Goal: Transaction & Acquisition: Purchase product/service

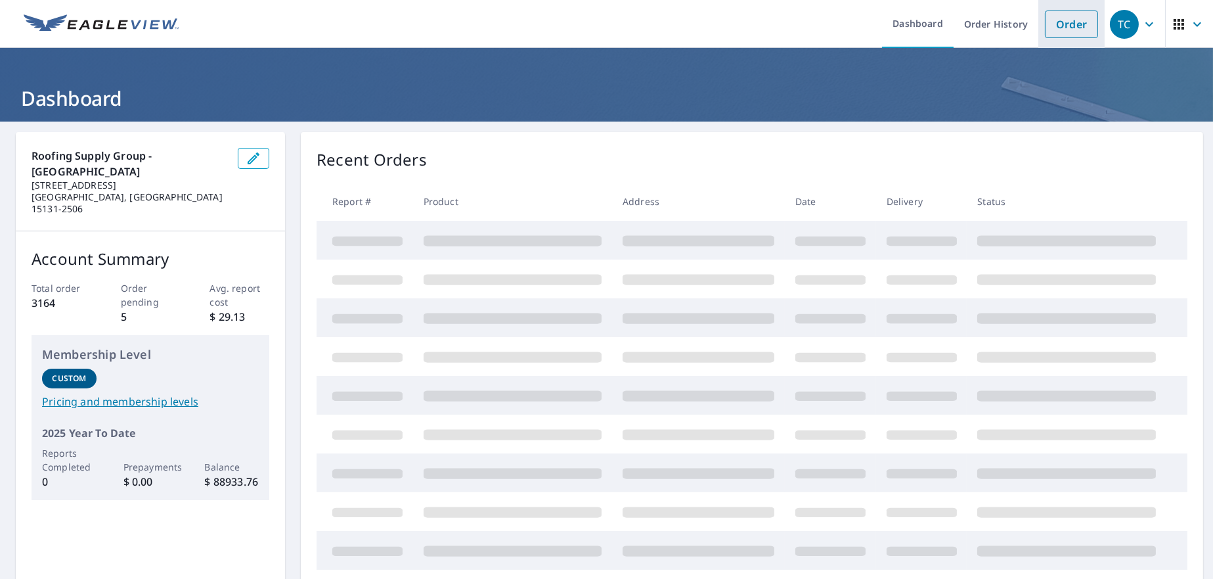
click at [1051, 29] on link "Order" at bounding box center [1071, 25] width 53 height 28
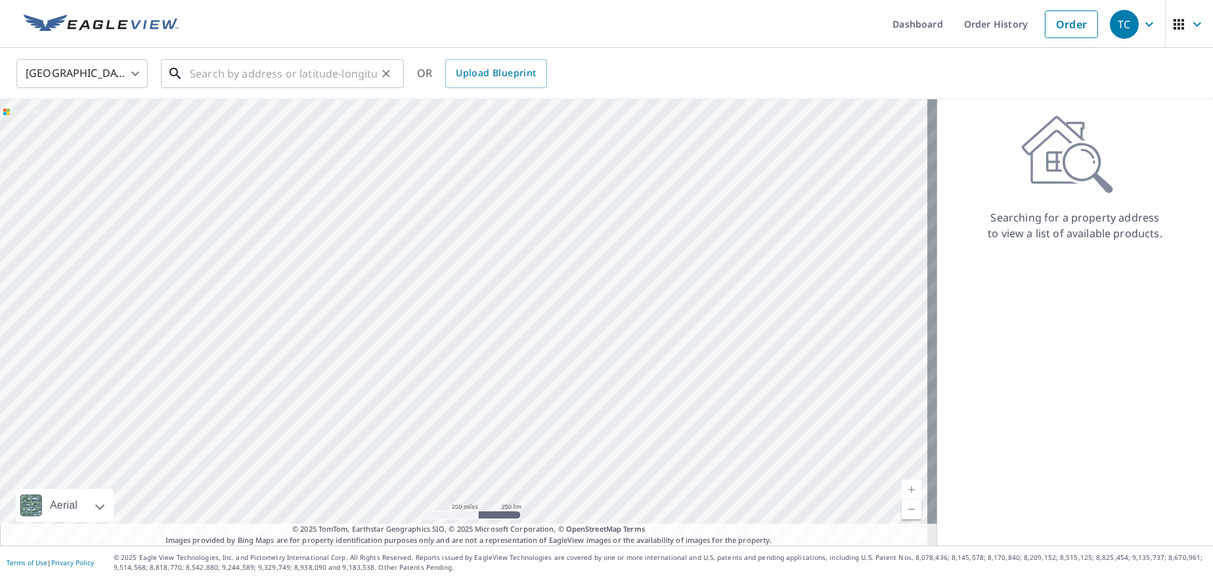
click at [271, 76] on input "text" at bounding box center [283, 73] width 187 height 37
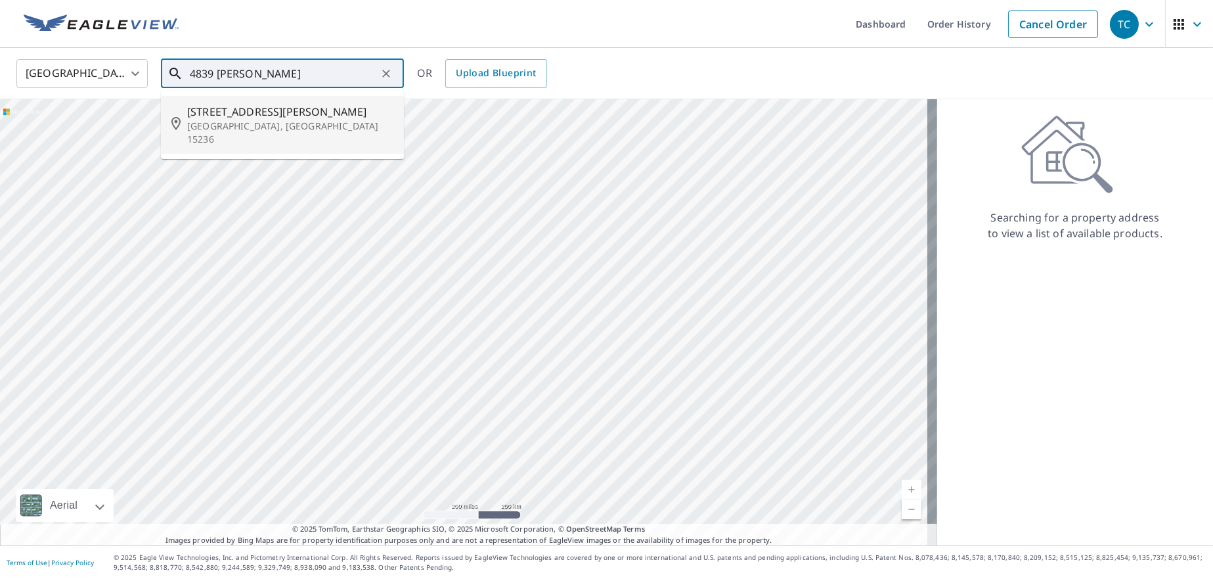
click at [265, 123] on p "[GEOGRAPHIC_DATA], [GEOGRAPHIC_DATA] 15236" at bounding box center [290, 133] width 206 height 26
type input "[STREET_ADDRESS][PERSON_NAME]"
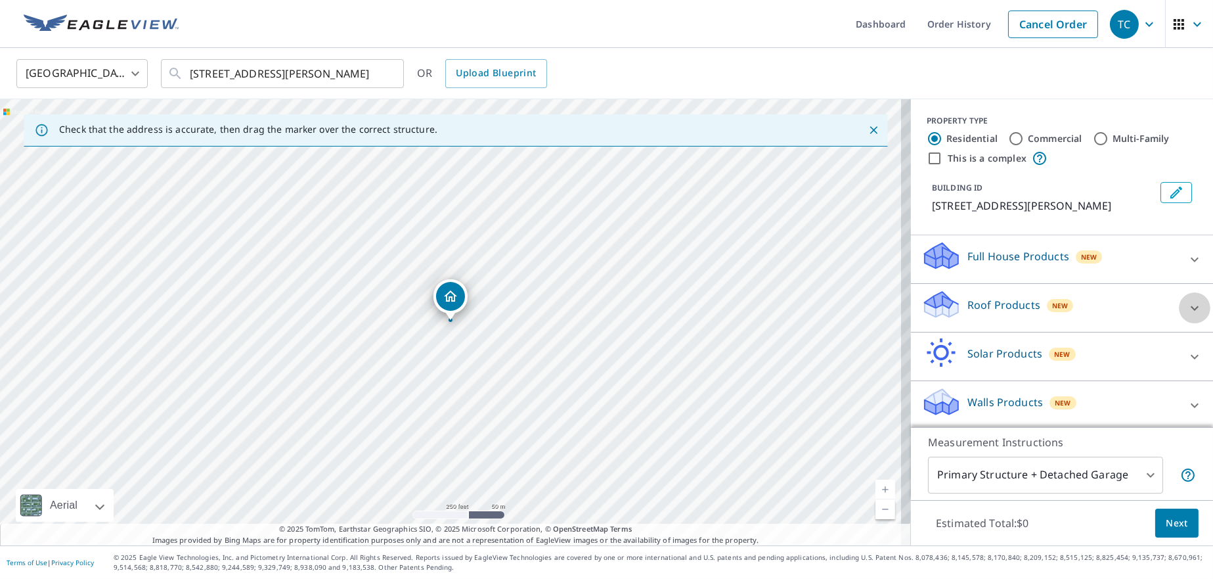
click at [1187, 306] on icon at bounding box center [1195, 308] width 16 height 16
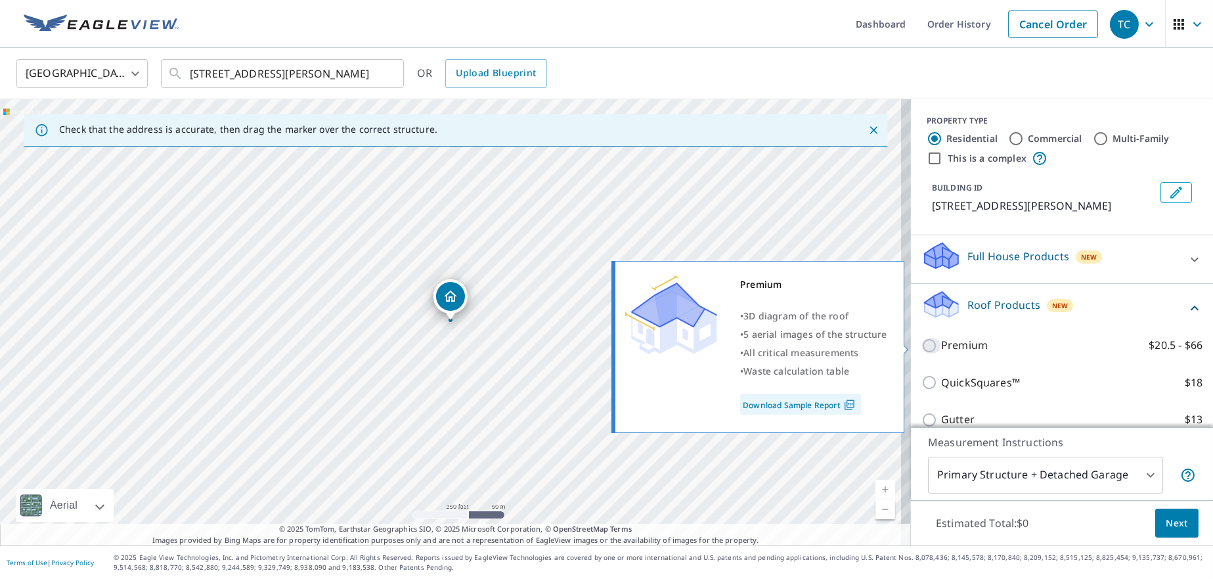
click at [922, 346] on input "Premium $20.5 - $66" at bounding box center [932, 346] width 20 height 16
checkbox input "true"
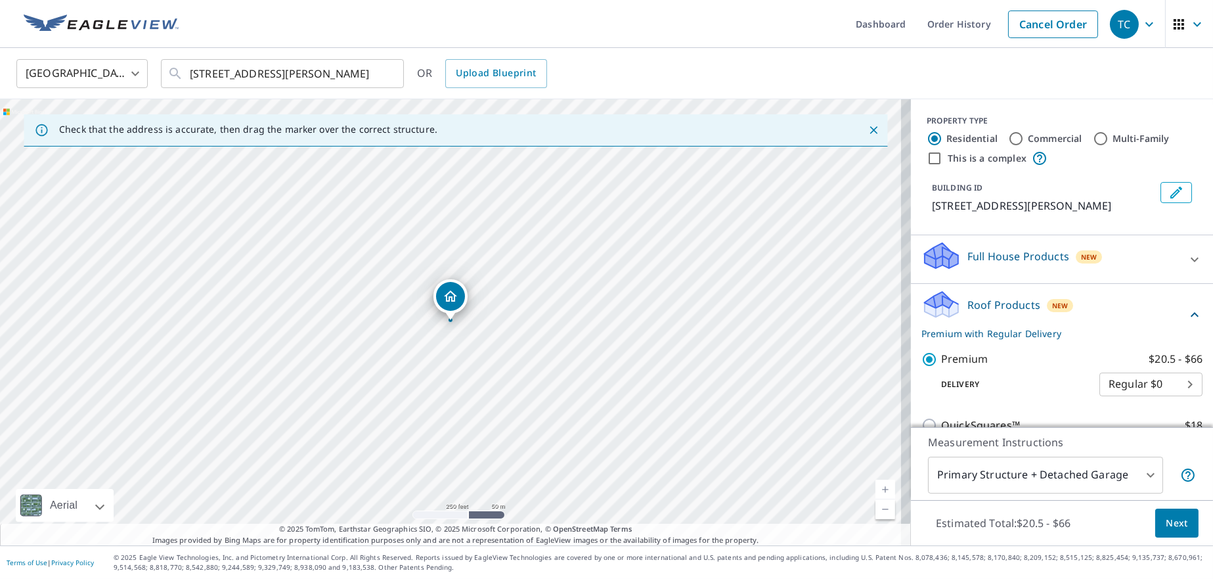
click at [1176, 516] on span "Next" at bounding box center [1177, 523] width 22 height 16
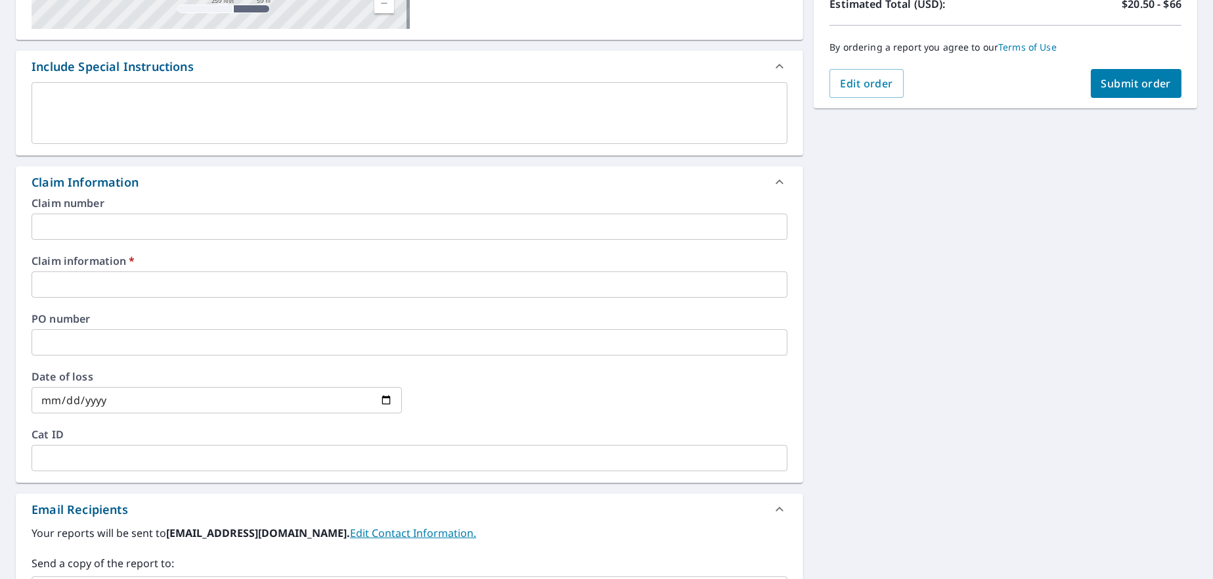
scroll to position [312, 0]
click at [140, 285] on input "text" at bounding box center [410, 283] width 756 height 26
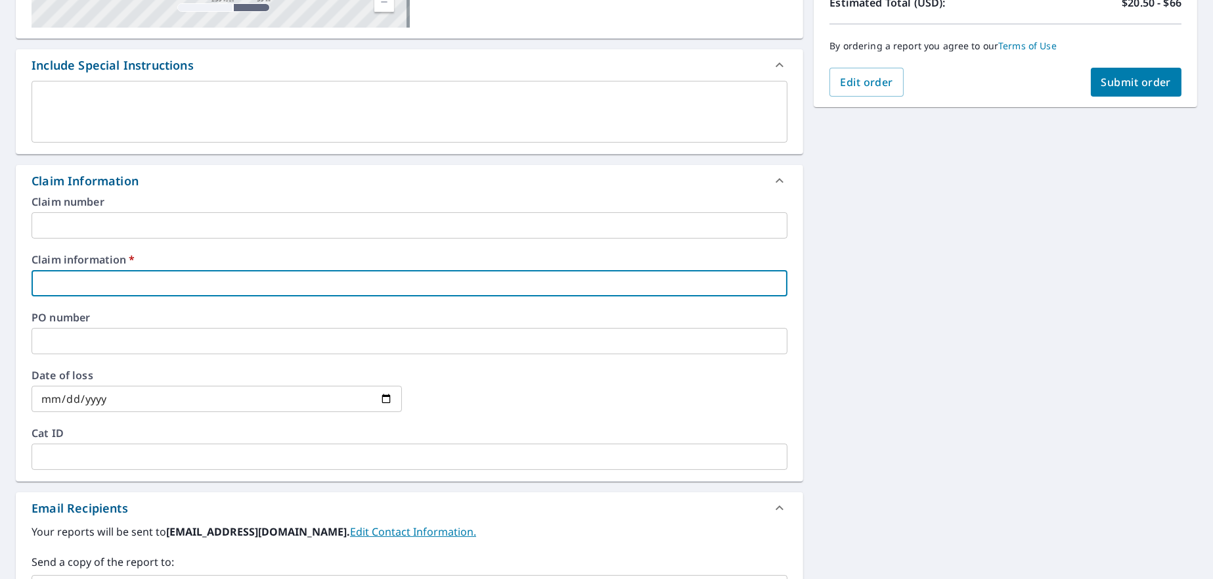
type input "210554"
checkbox input "true"
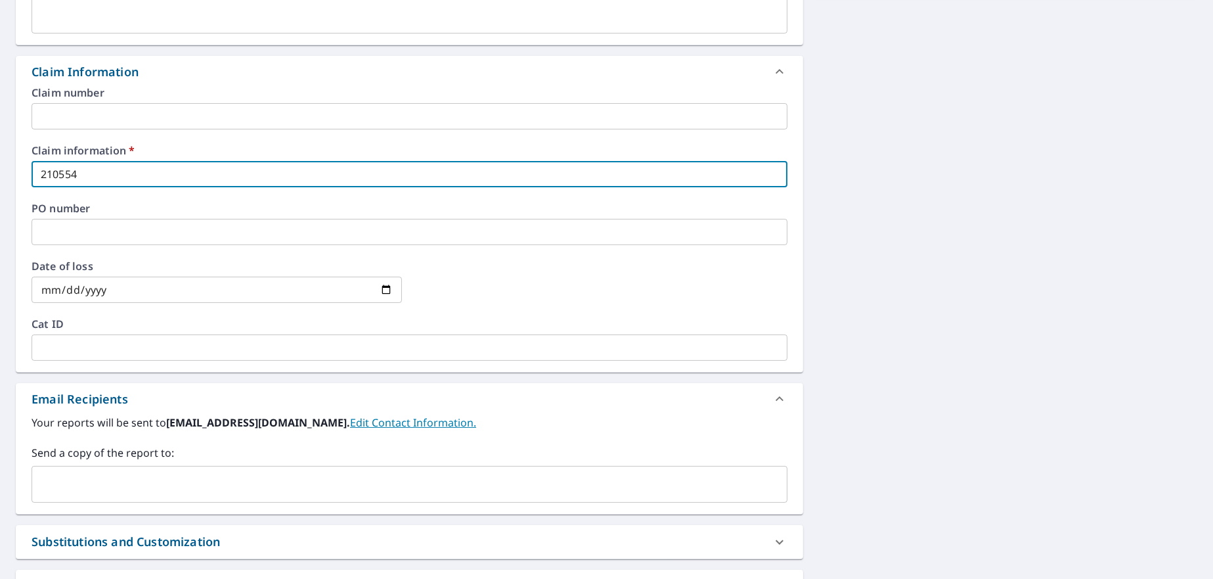
scroll to position [576, 0]
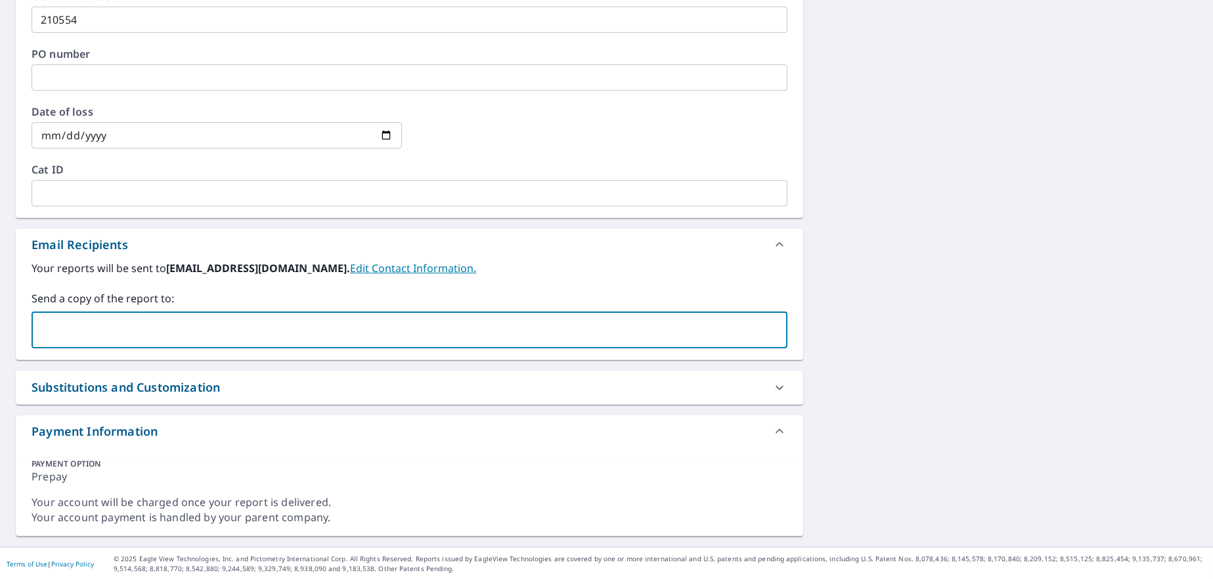
paste input "[EMAIL_ADDRESS][DOMAIN_NAME]"
type input "[EMAIL_ADDRESS][DOMAIN_NAME]"
checkbox input "true"
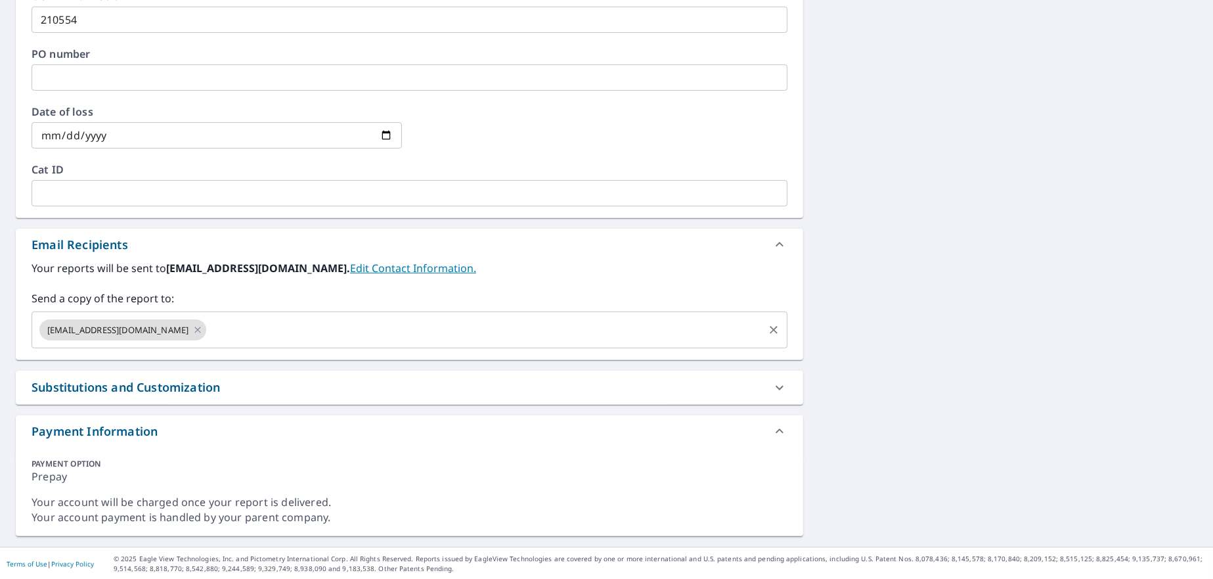
click at [208, 329] on input "text" at bounding box center [485, 329] width 554 height 25
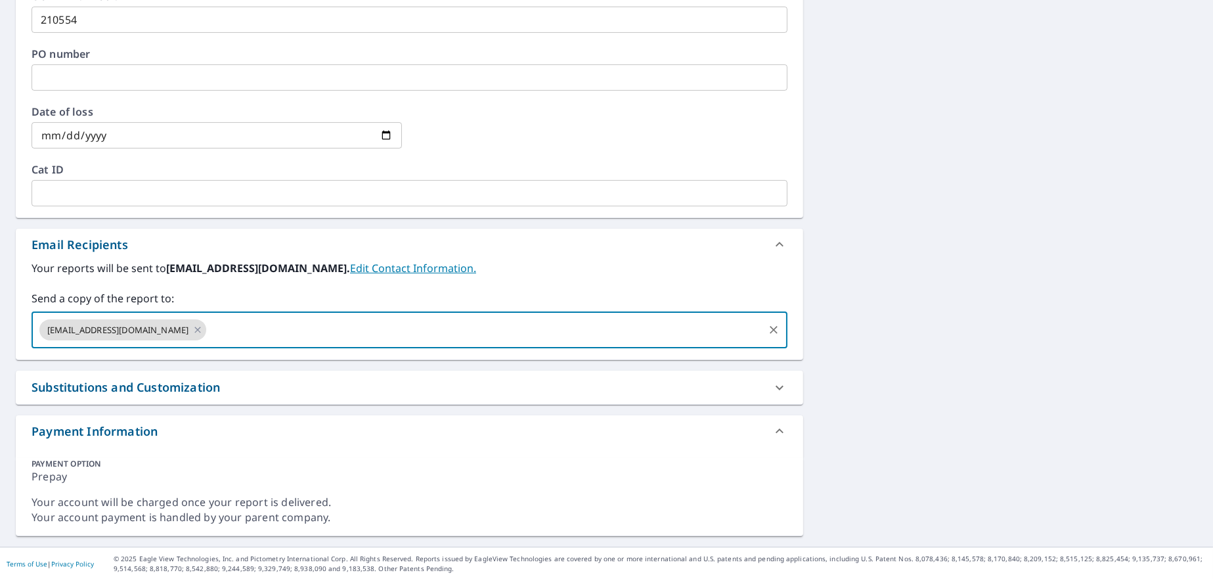
paste input "[EMAIL_ADDRESS][DOMAIN_NAME]"
type input "[EMAIL_ADDRESS][DOMAIN_NAME]"
checkbox input "true"
paste input "[PERSON_NAME][EMAIL_ADDRESS][DOMAIN_NAME]"
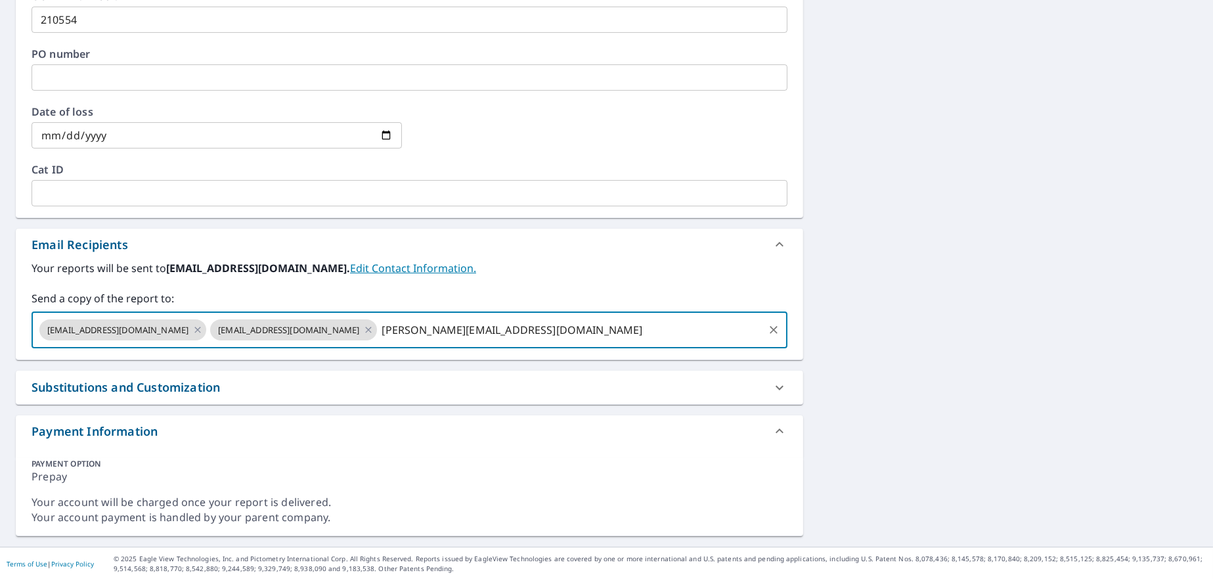
type input "[PERSON_NAME][EMAIL_ADDRESS][DOMAIN_NAME]"
click at [1039, 327] on div "[STREET_ADDRESS][PERSON_NAME] Aerial Road A standard road map Aerial A detailed…" at bounding box center [606, 46] width 1213 height 1001
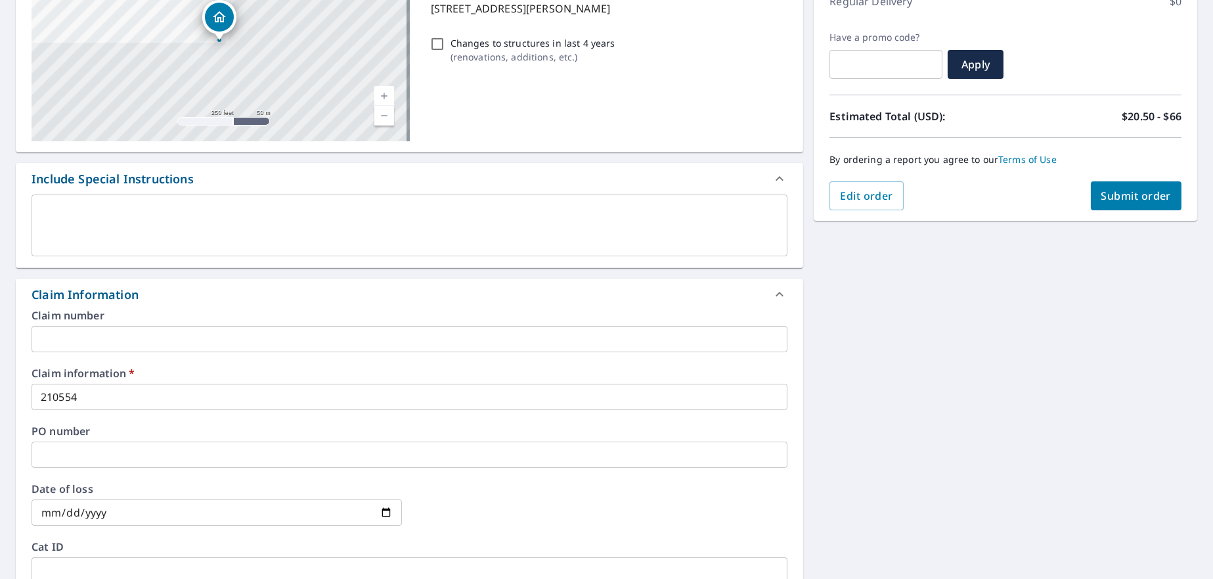
scroll to position [181, 0]
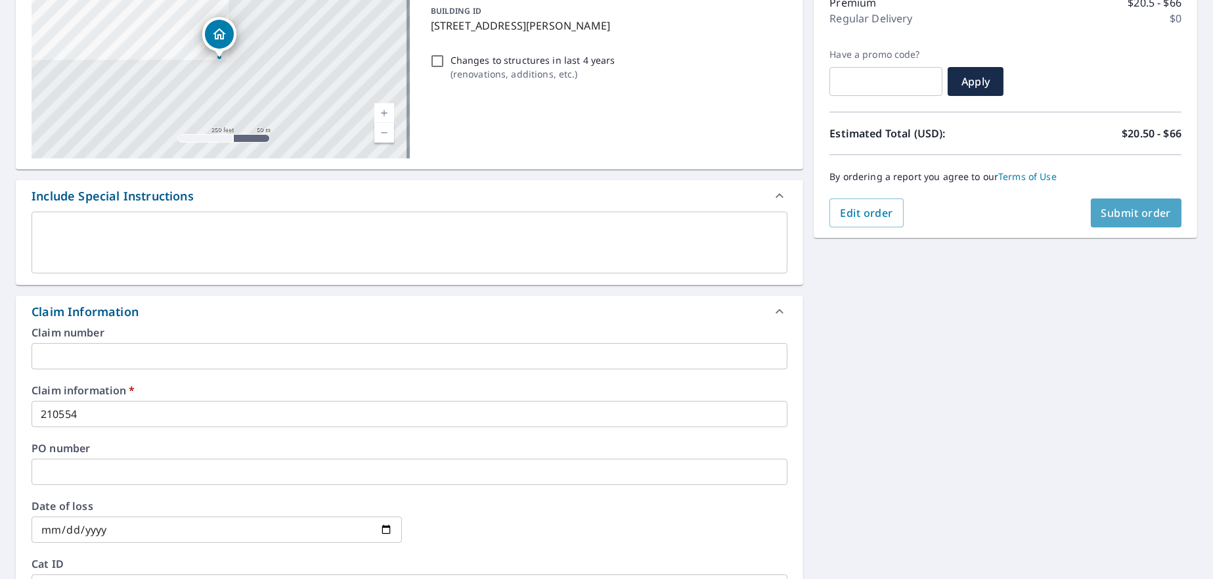
click at [1134, 208] on span "Submit order" at bounding box center [1137, 213] width 70 height 14
checkbox input "true"
